Goal: Navigation & Orientation: Find specific page/section

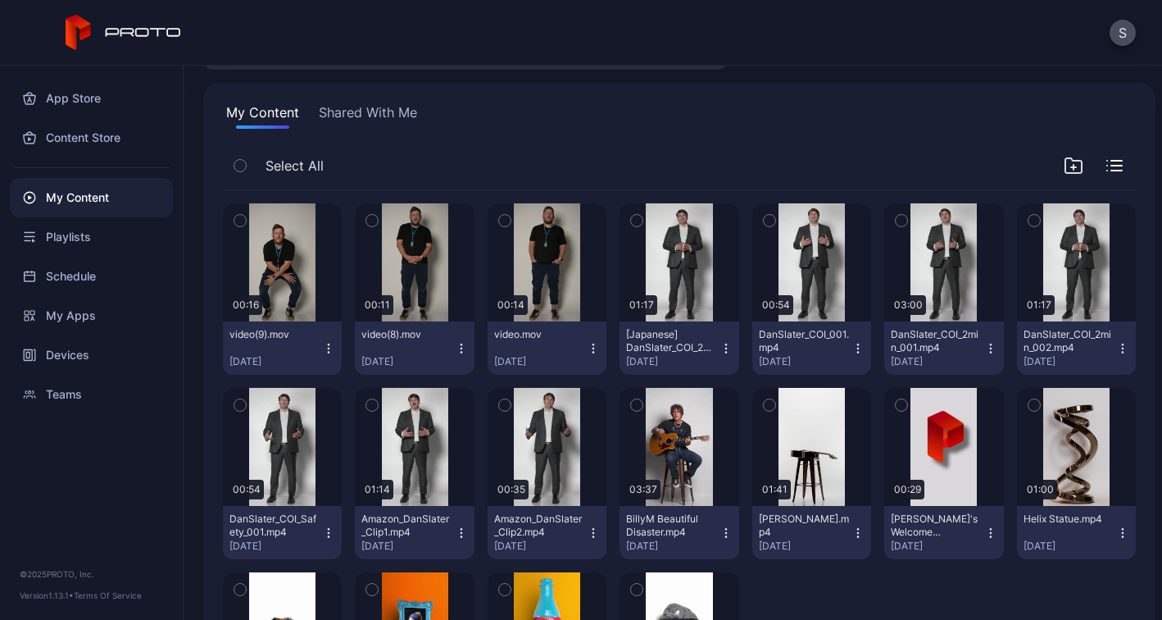
scroll to position [78, 0]
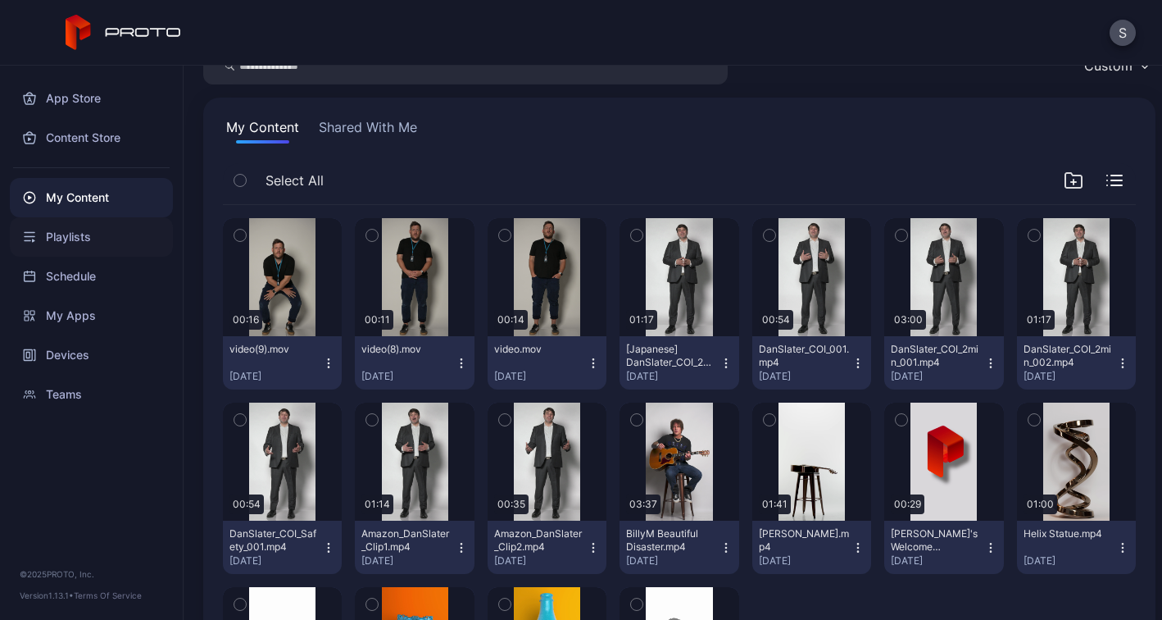
click at [57, 243] on div "Playlists" at bounding box center [91, 236] width 163 height 39
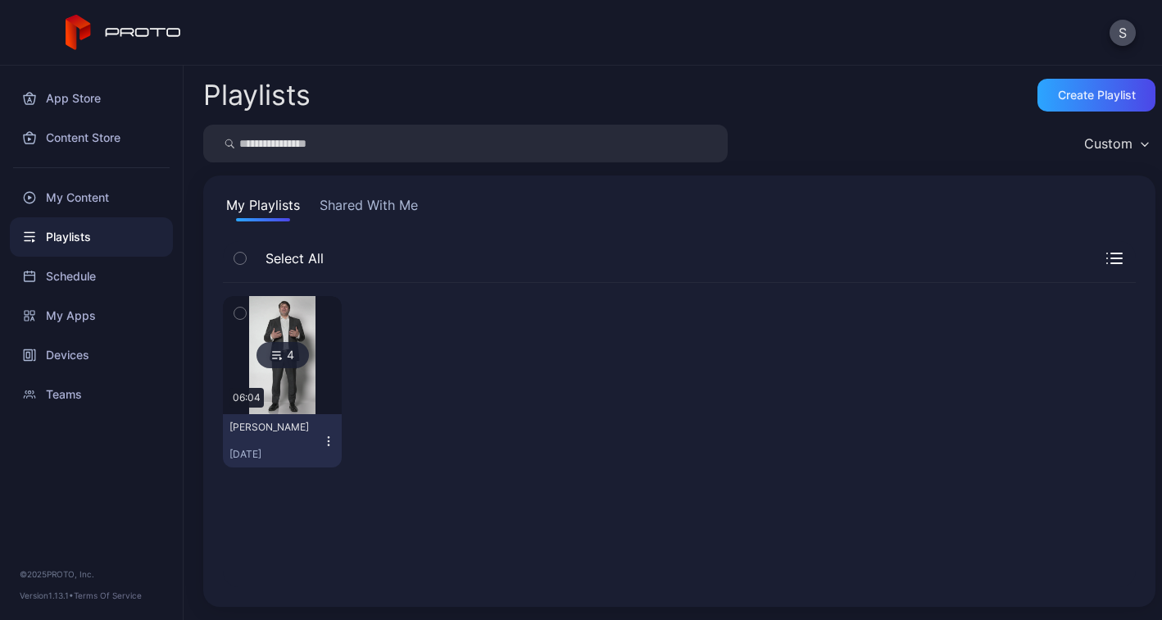
click at [279, 382] on img at bounding box center [282, 355] width 66 height 118
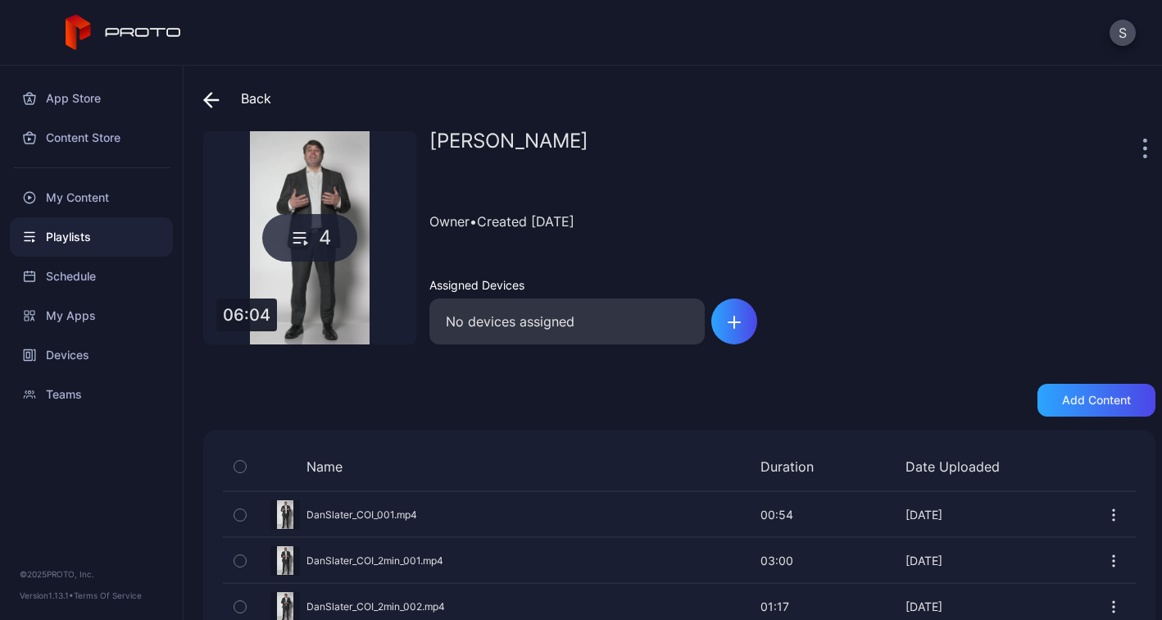
click at [359, 514] on div "Preview" at bounding box center [679, 514] width 913 height 43
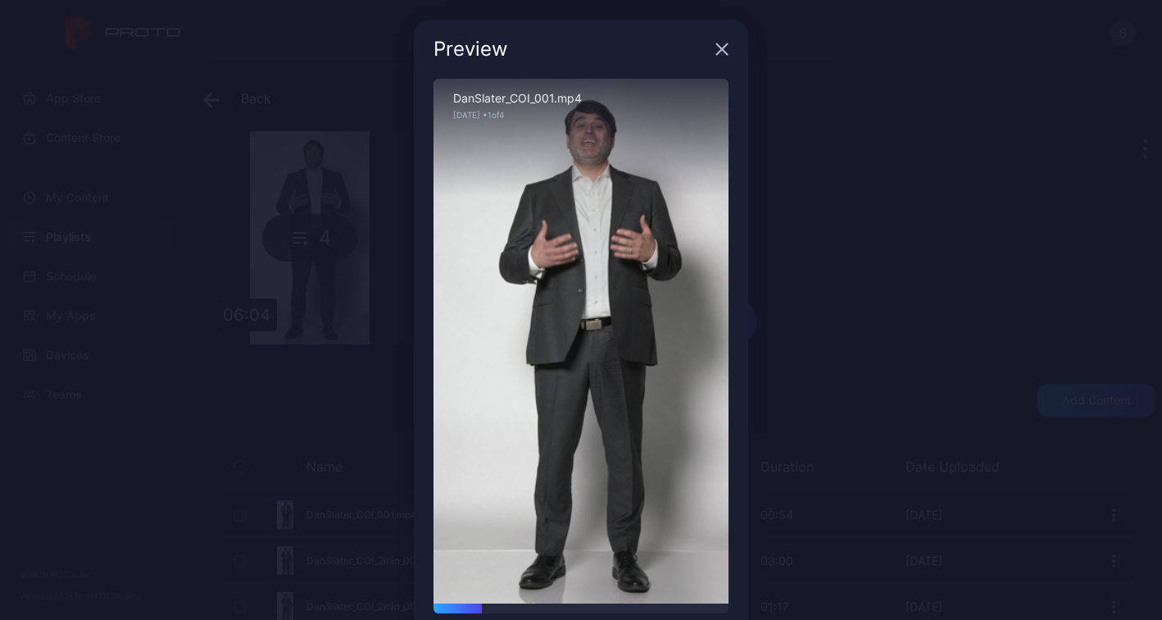
click at [566, 350] on div "Sorry, your browser doesn‘t support embedded videos" at bounding box center [581, 341] width 295 height 525
click at [725, 52] on icon "button" at bounding box center [722, 49] width 11 height 11
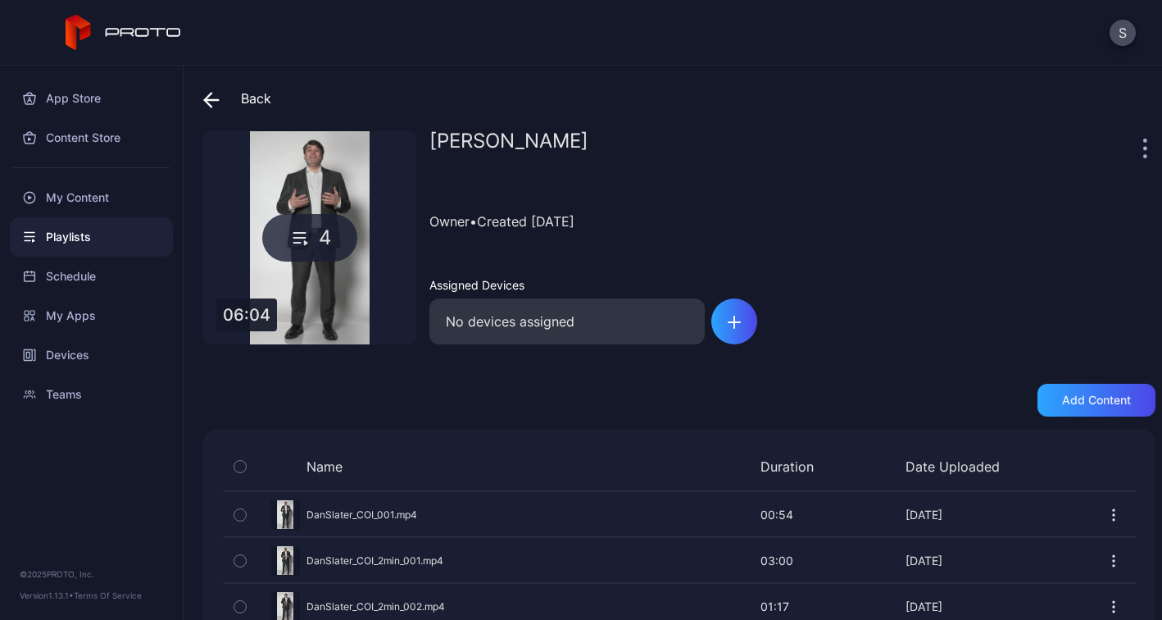
click at [207, 105] on icon at bounding box center [211, 100] width 16 height 16
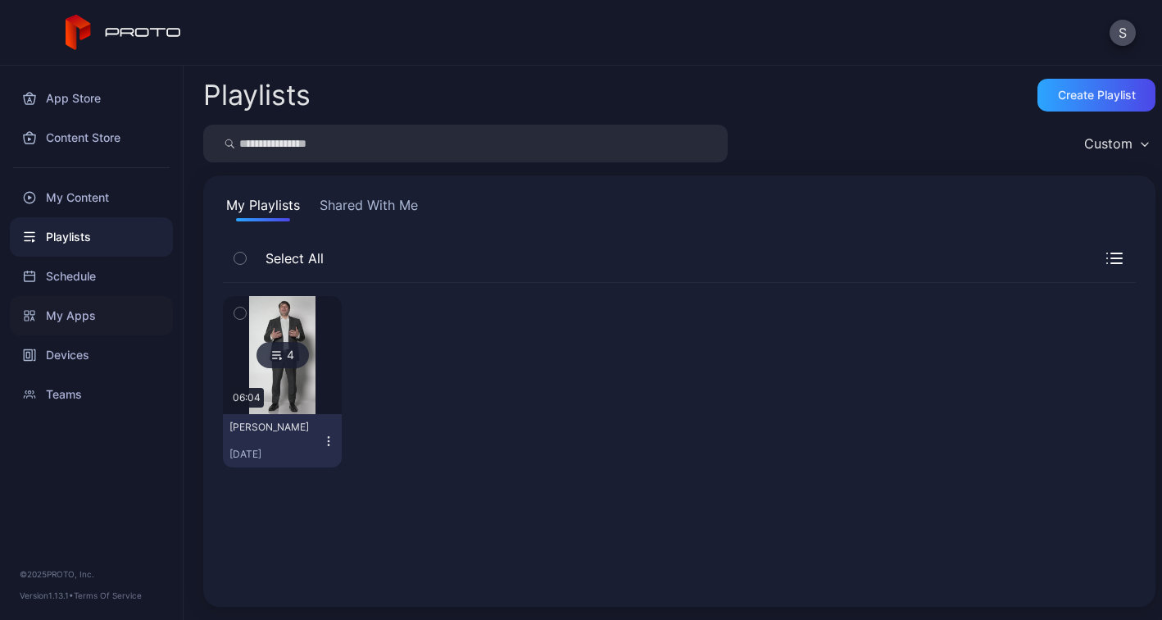
click at [100, 315] on div "My Apps" at bounding box center [91, 315] width 163 height 39
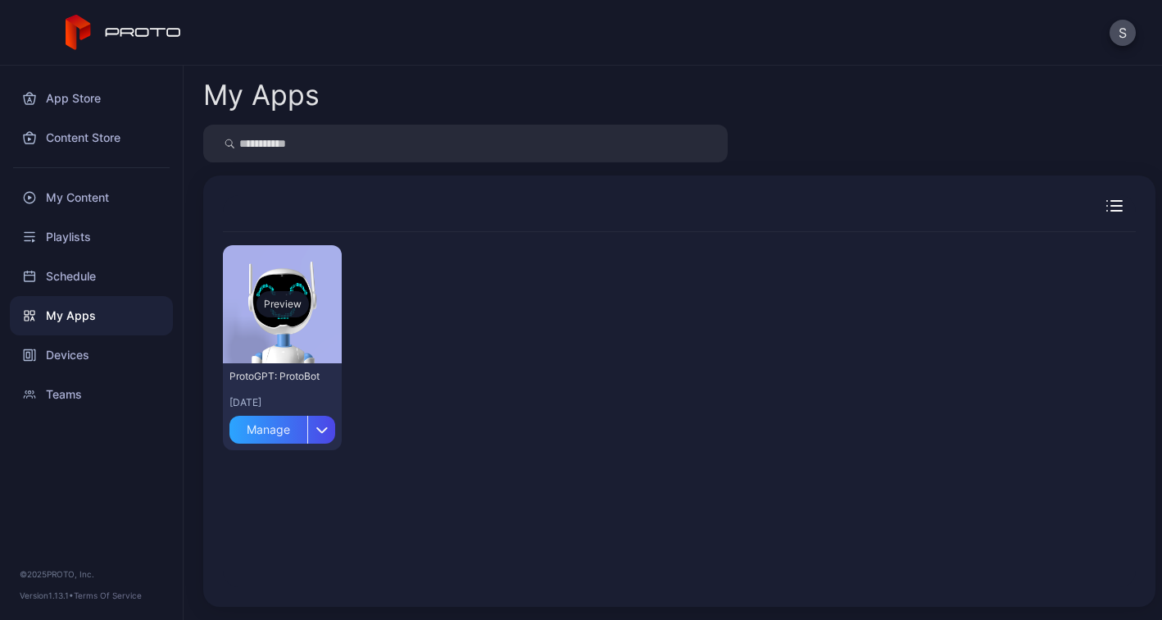
click at [279, 329] on div "Preview" at bounding box center [282, 304] width 119 height 118
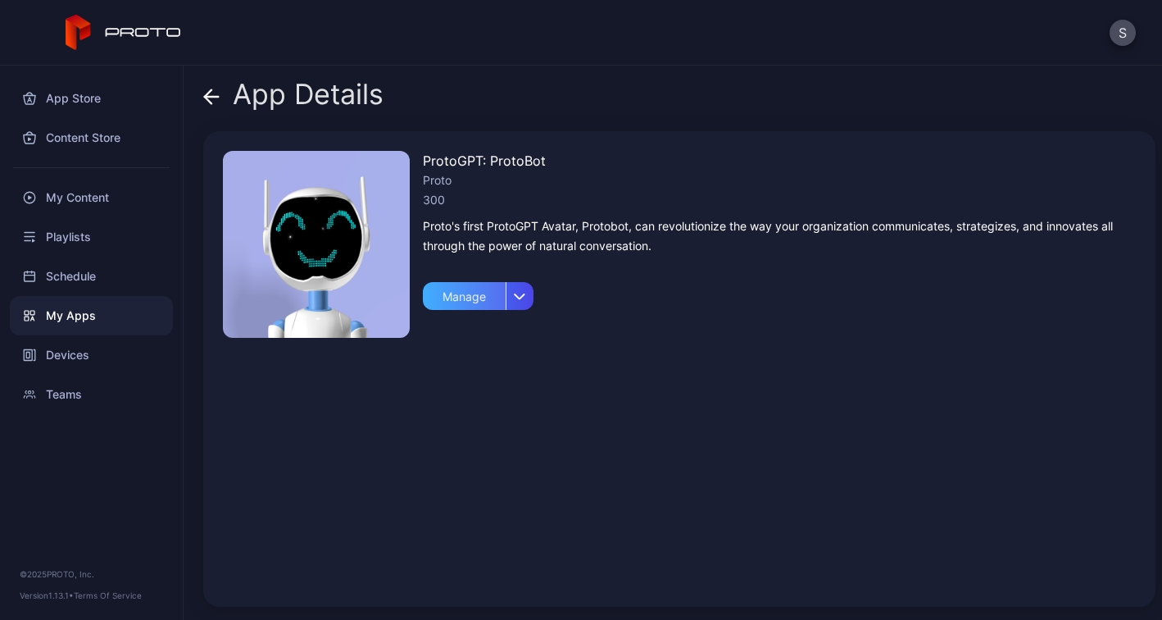
click at [466, 305] on div "Manage" at bounding box center [464, 296] width 83 height 28
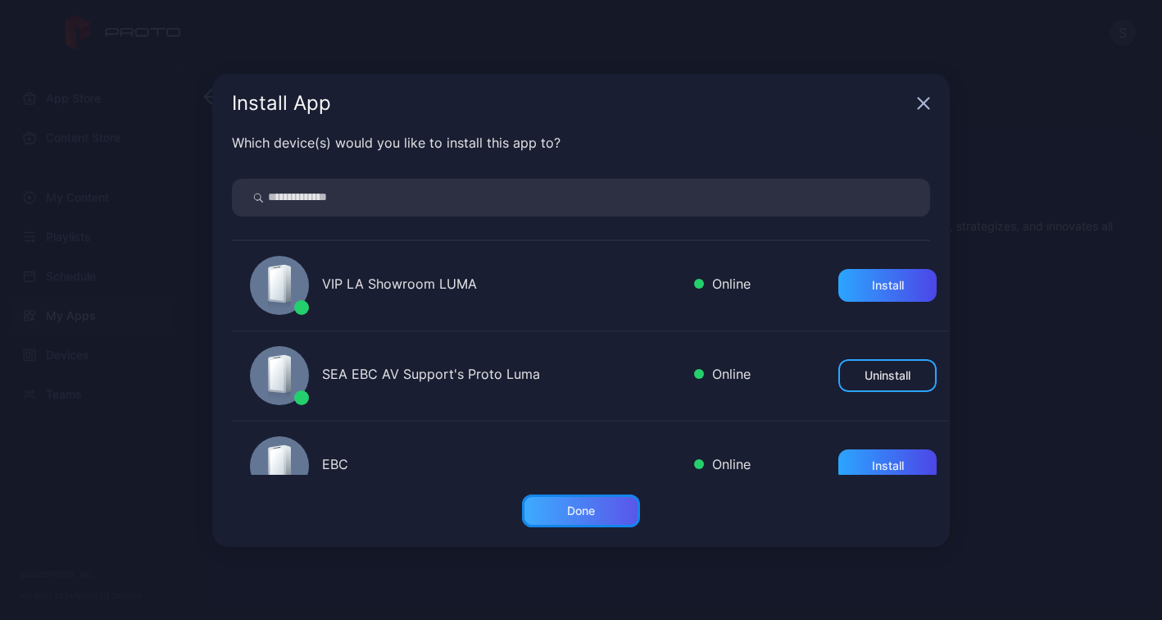
click at [600, 509] on div "Done" at bounding box center [581, 510] width 118 height 33
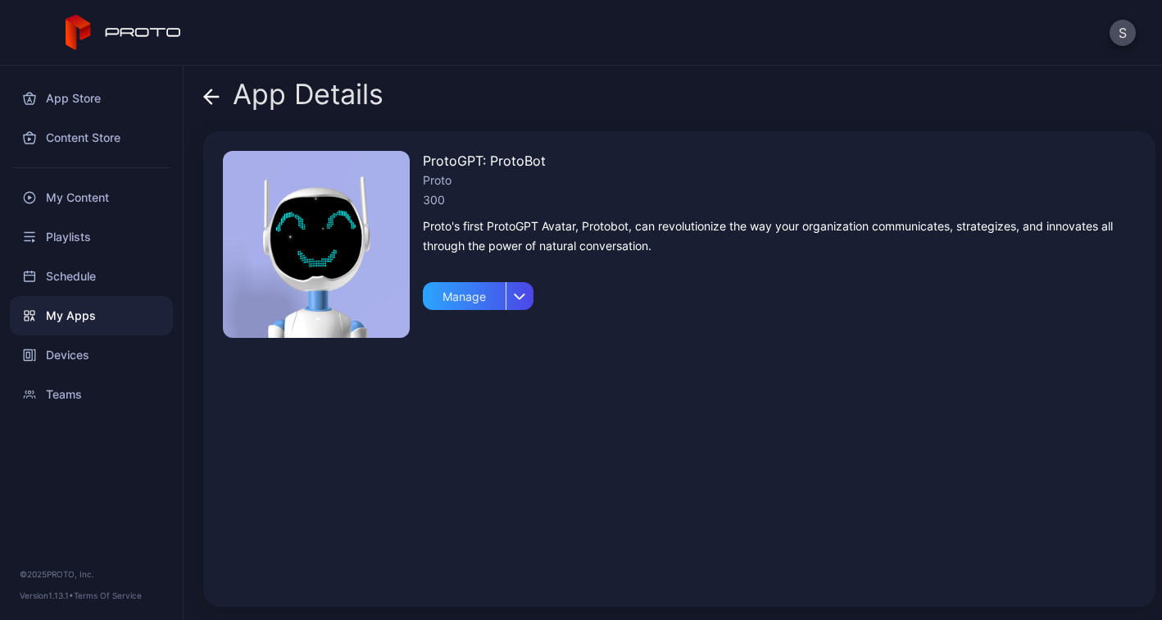
click at [216, 101] on icon at bounding box center [211, 97] width 16 height 16
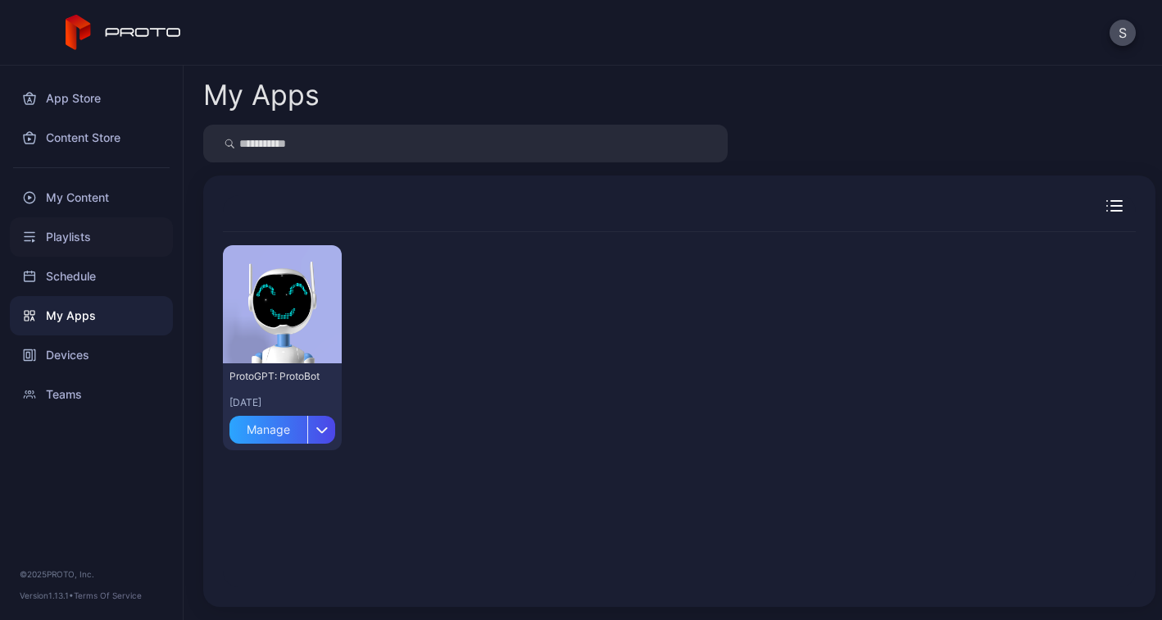
click at [92, 239] on div "Playlists" at bounding box center [91, 236] width 163 height 39
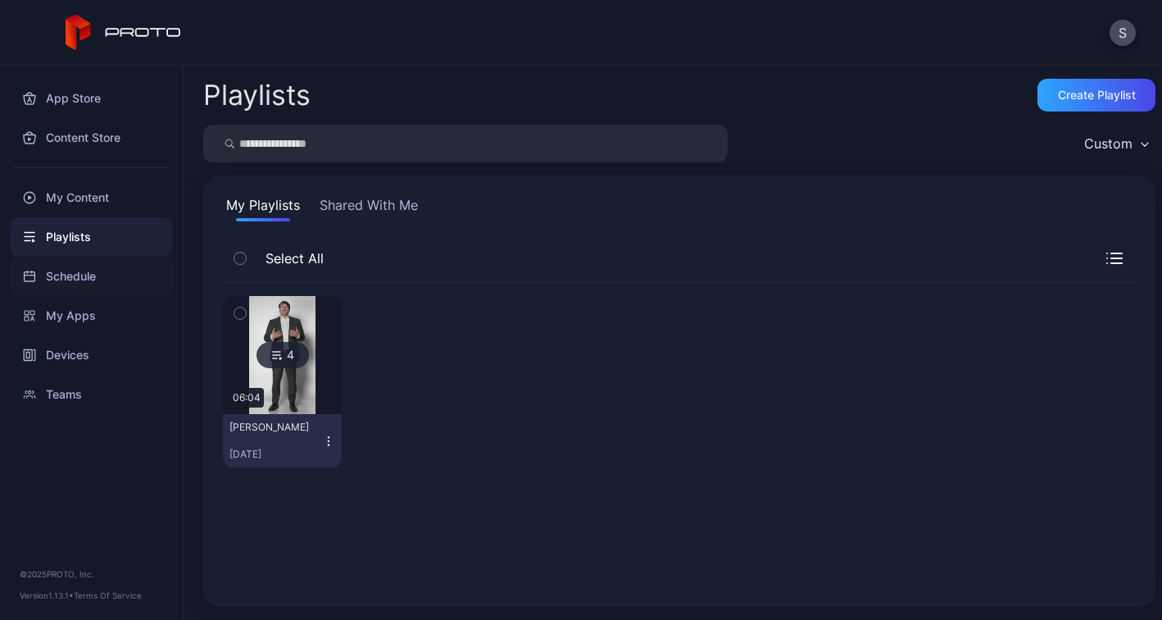
click at [73, 282] on div "Schedule" at bounding box center [91, 276] width 163 height 39
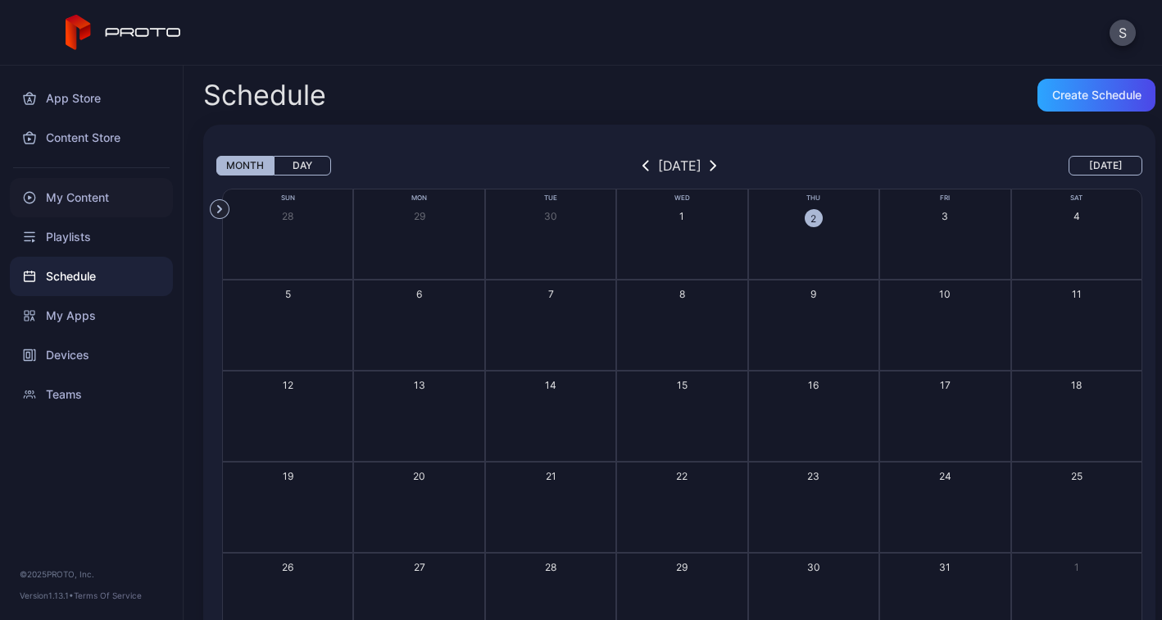
click at [75, 189] on div "My Content" at bounding box center [91, 197] width 163 height 39
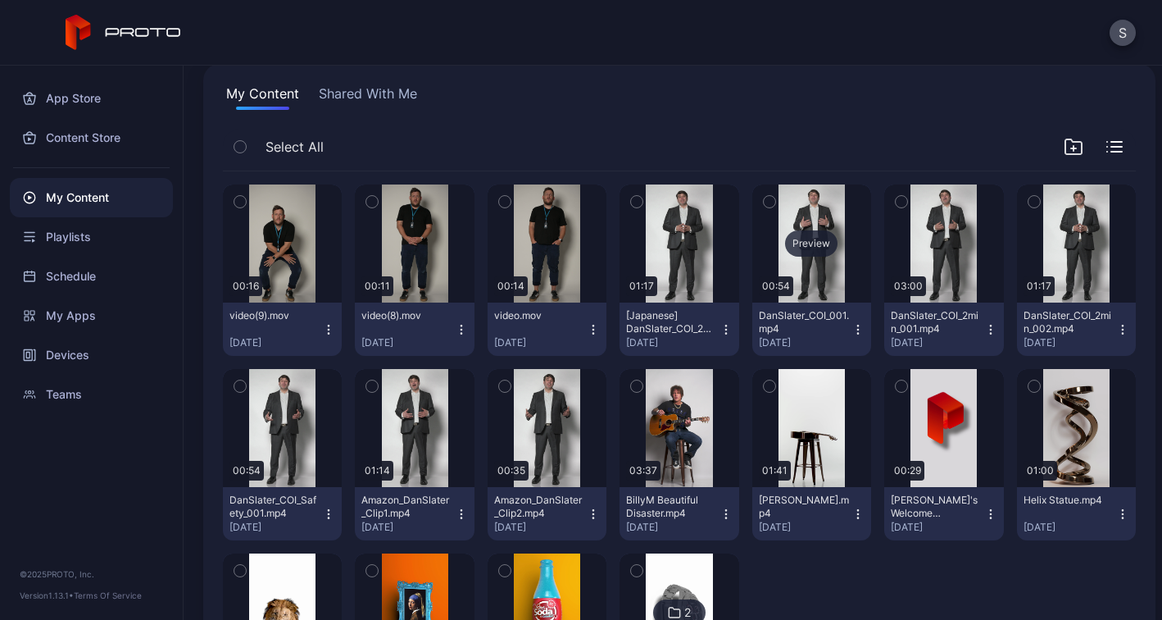
scroll to position [262, 0]
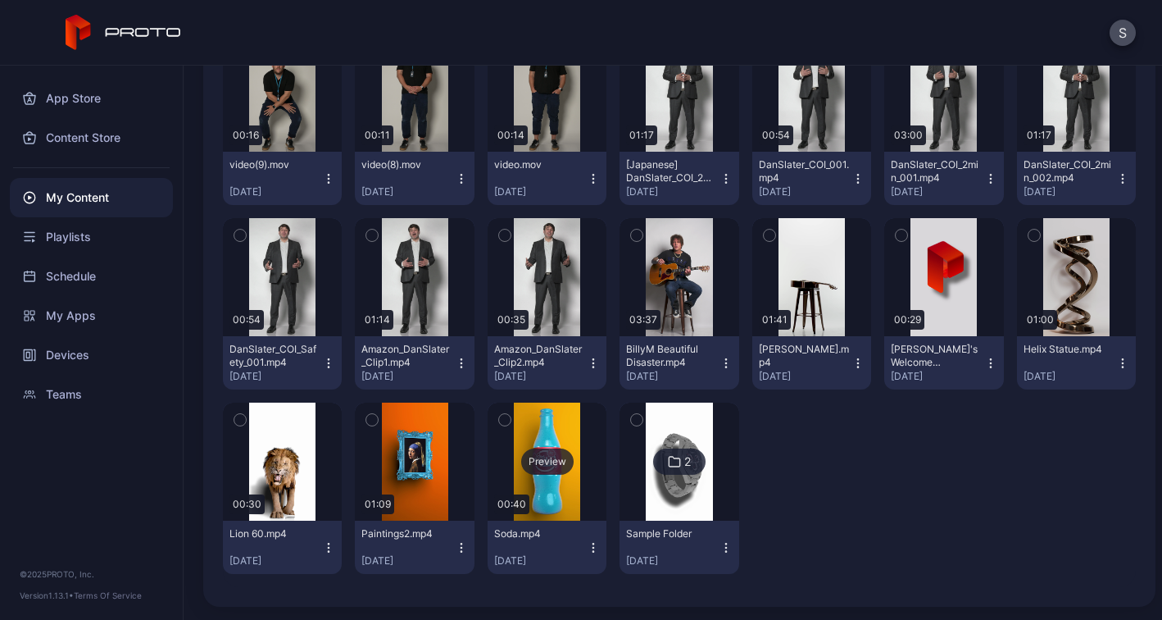
click at [540, 465] on div "Preview" at bounding box center [547, 461] width 52 height 26
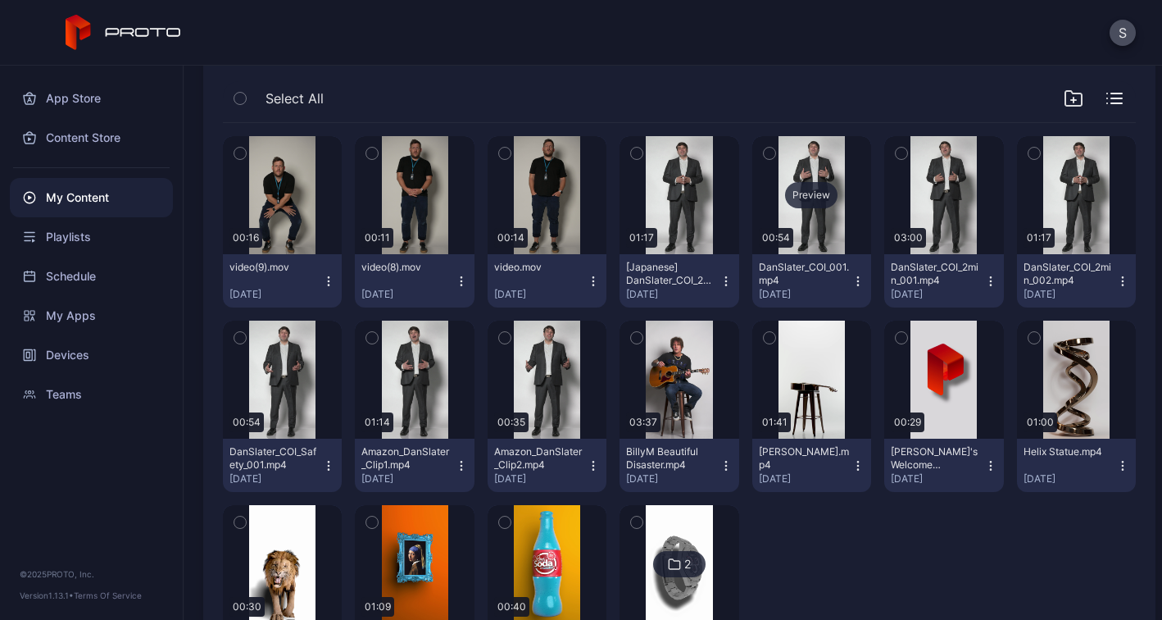
scroll to position [161, 0]
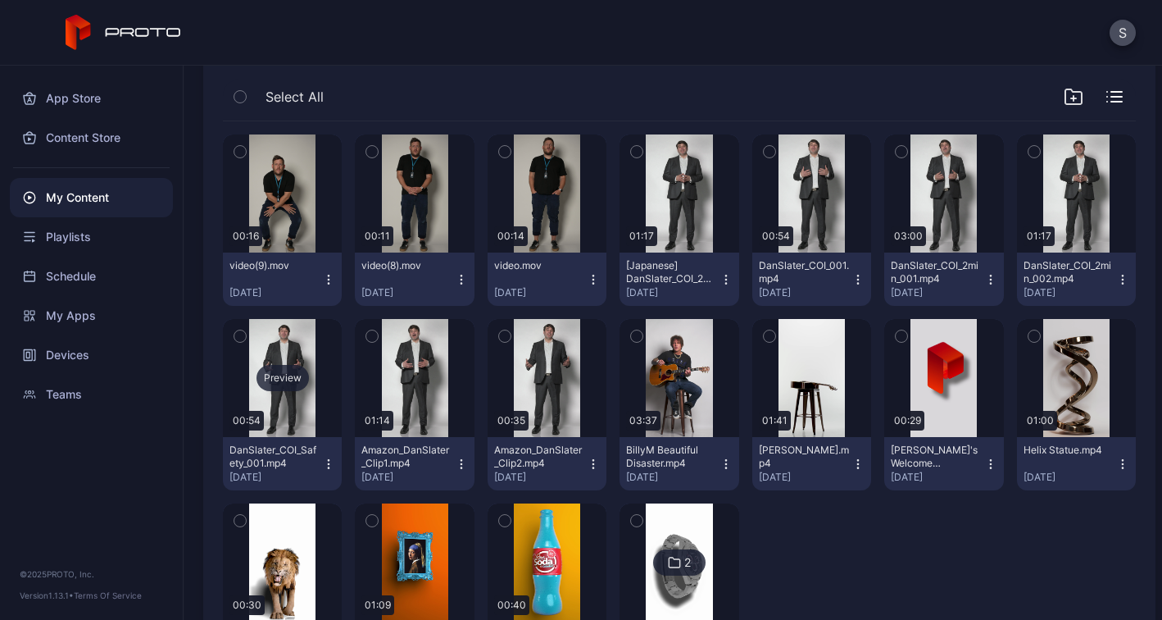
click at [284, 381] on div "Preview" at bounding box center [283, 378] width 52 height 26
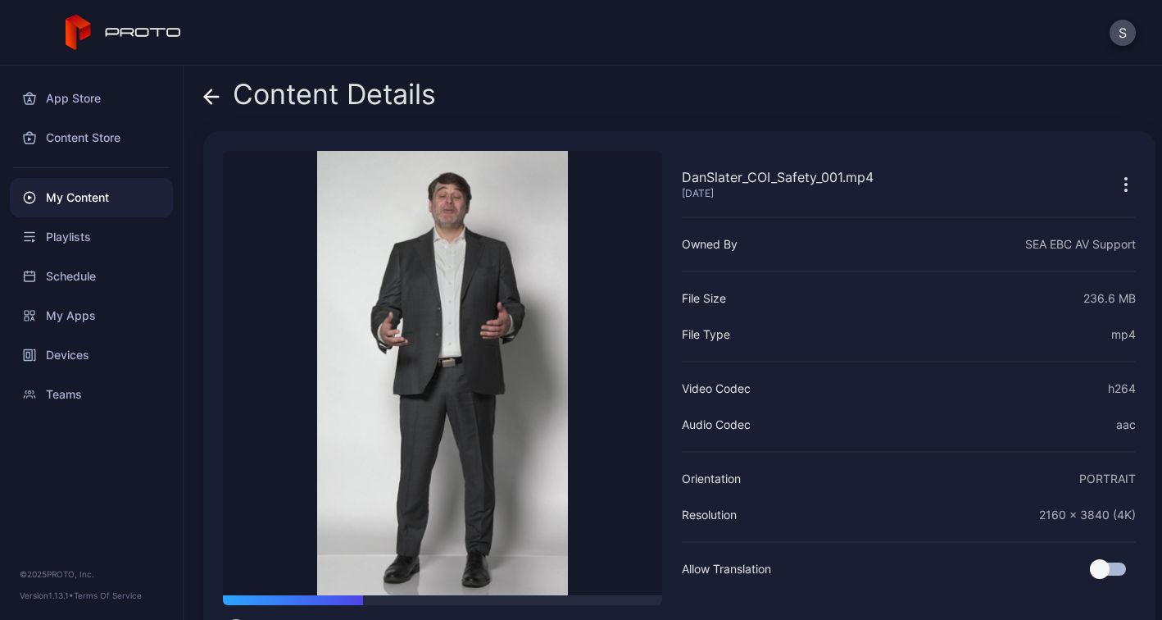
click at [207, 90] on icon at bounding box center [211, 97] width 16 height 16
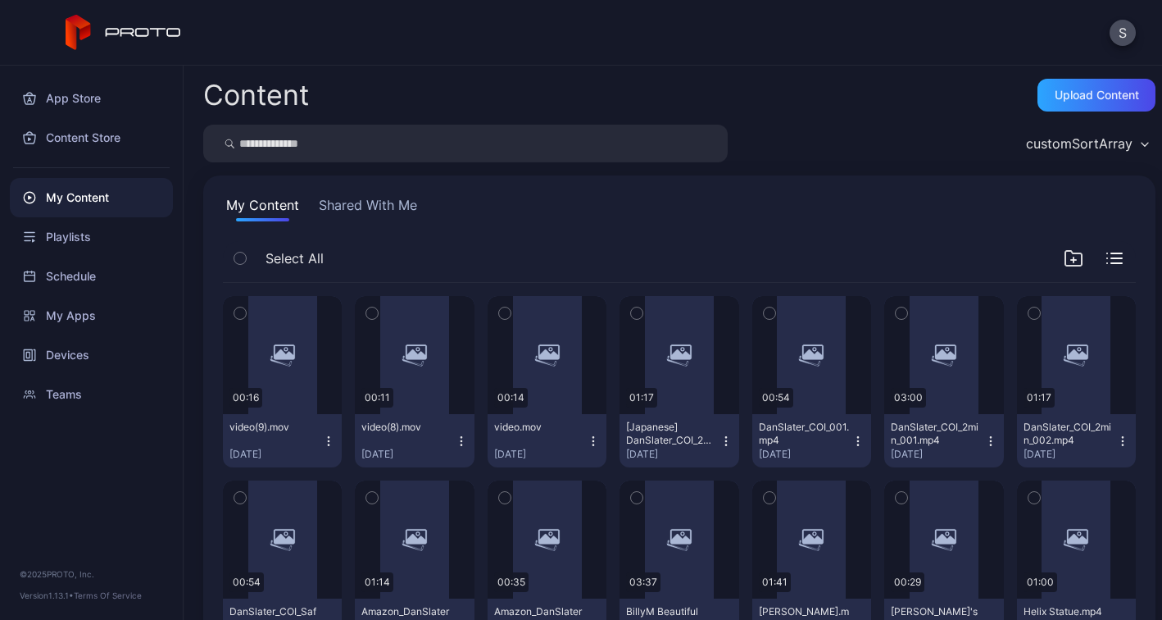
scroll to position [161, 0]
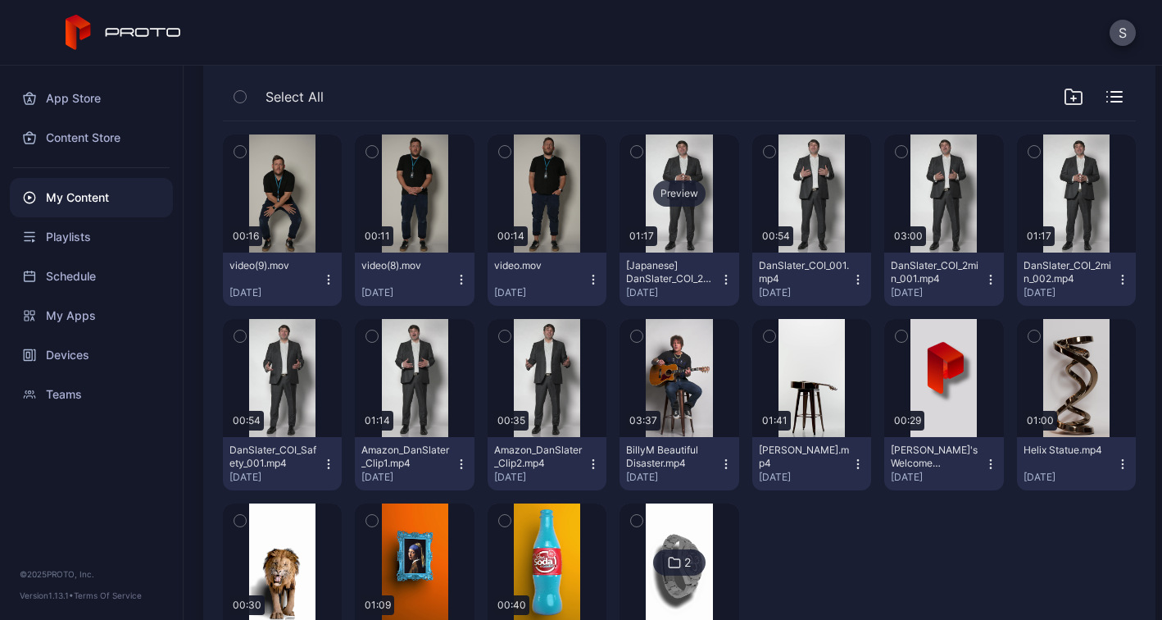
click at [684, 186] on div "Preview" at bounding box center [679, 193] width 52 height 26
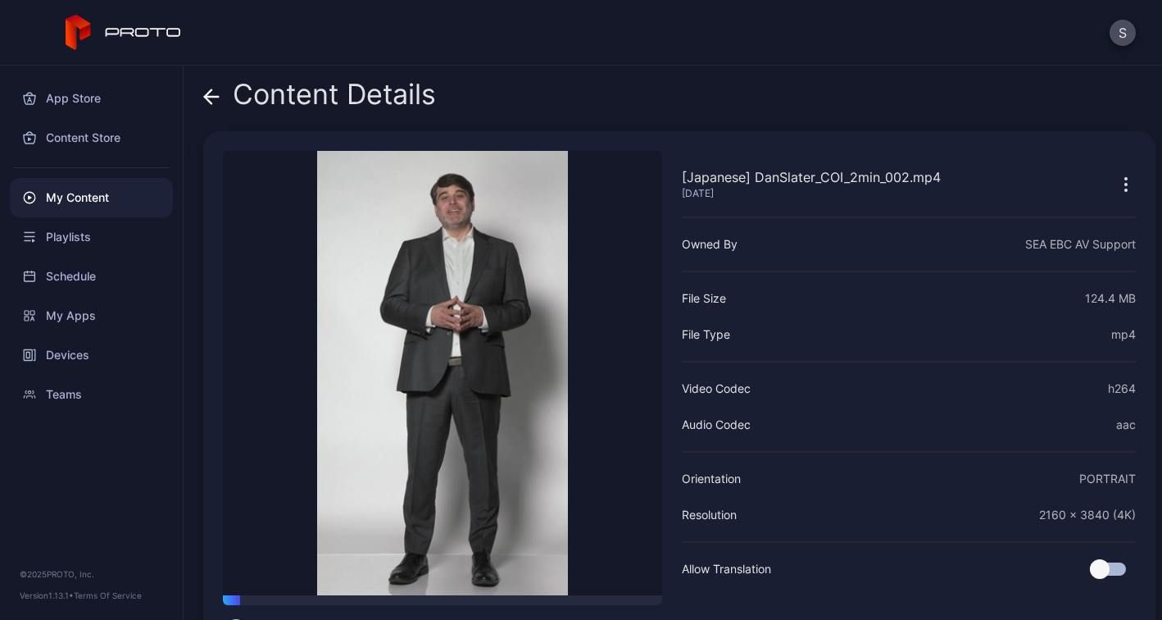
click at [477, 351] on video "Sorry, your browser doesn‘t support embedded videos" at bounding box center [442, 373] width 439 height 444
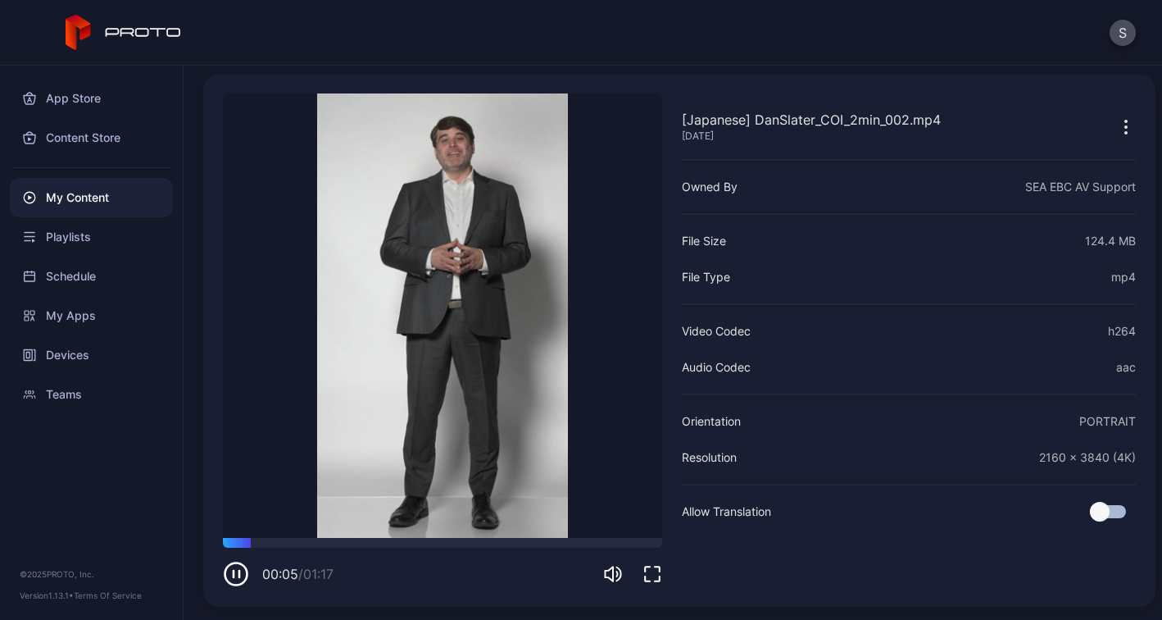
click at [236, 577] on icon "button" at bounding box center [236, 574] width 26 height 26
